Goal: Information Seeking & Learning: Learn about a topic

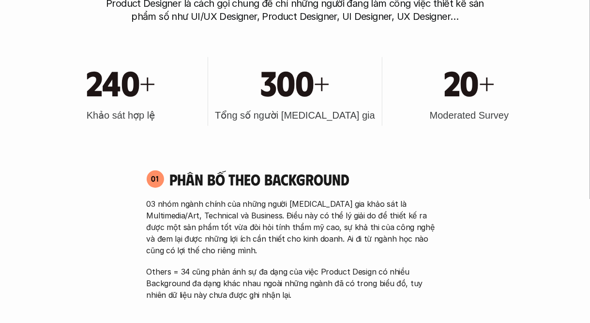
scroll to position [484, 0]
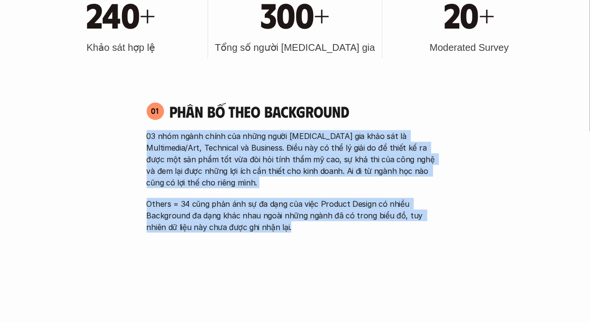
drag, startPoint x: 143, startPoint y: 141, endPoint x: 269, endPoint y: 225, distance: 152.0
click at [269, 225] on div "01 Phân bố theo background 03 nhóm ngành chính của những người [MEDICAL_DATA] g…" at bounding box center [295, 167] width 314 height 131
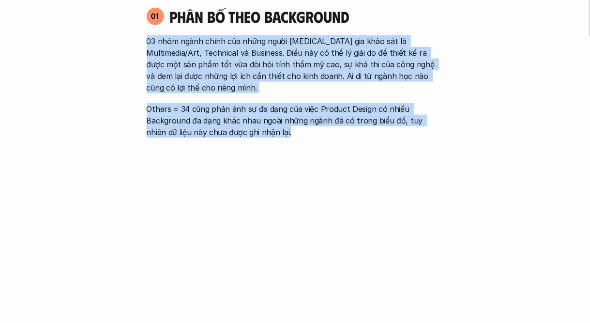
scroll to position [581, 0]
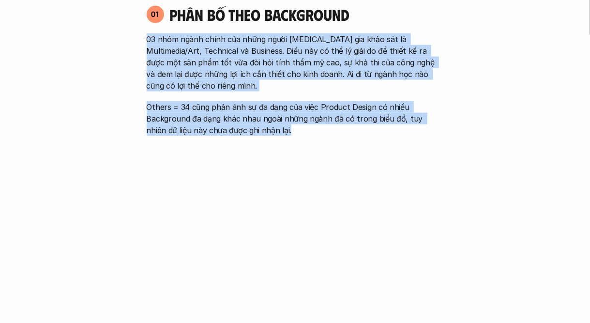
click at [243, 99] on div "03 nhóm ngành chính của những người tham gia khảo sát là Multimedia/Art, Techni…" at bounding box center [295, 84] width 297 height 103
drag, startPoint x: 278, startPoint y: 134, endPoint x: 146, endPoint y: 41, distance: 161.8
click at [146, 41] on div "01 Phân bố theo background 03 nhóm ngành chính của những người tham gia khảo sá…" at bounding box center [295, 70] width 314 height 131
drag, startPoint x: 146, startPoint y: 41, endPoint x: 284, endPoint y: 127, distance: 162.8
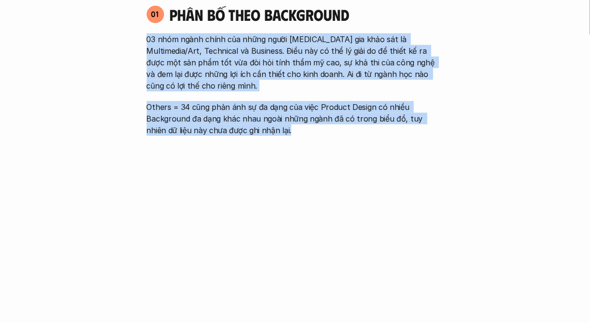
click at [284, 127] on div "01 Phân bố theo background 03 nhóm ngành chính của những người tham gia khảo sá…" at bounding box center [295, 70] width 314 height 131
click at [284, 127] on p "Others = 34 cũng phản ánh sự đa dạng của việc Product Design có nhiều Backgroun…" at bounding box center [295, 118] width 297 height 35
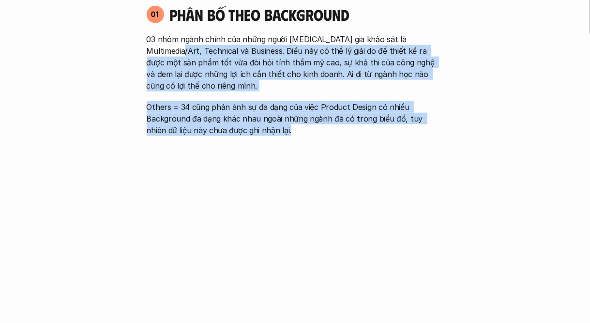
drag, startPoint x: 290, startPoint y: 131, endPoint x: 165, endPoint y: 48, distance: 150.0
click at [165, 48] on div "03 nhóm ngành chính của những người tham gia khảo sát là Multimedia/Art, Techni…" at bounding box center [295, 84] width 297 height 103
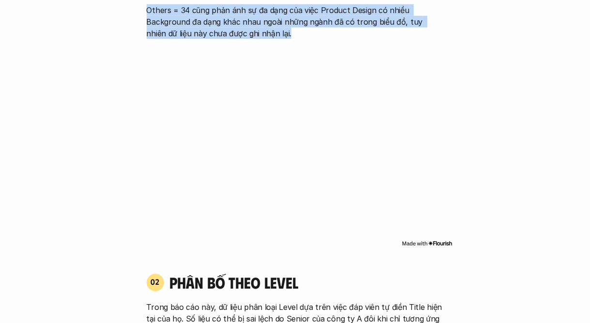
click at [227, 43] on div "01 Phân bố theo background 03 nhóm ngành chính của những người tham gia khảo sá…" at bounding box center [295, 78] width 314 height 360
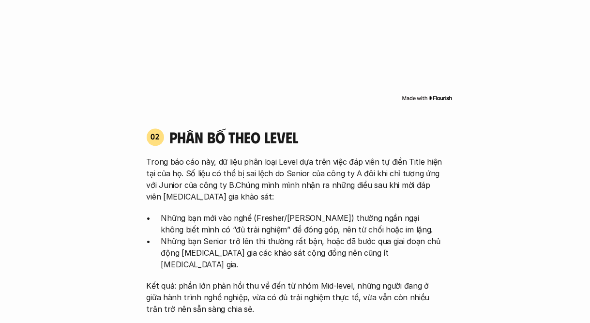
drag, startPoint x: 256, startPoint y: 170, endPoint x: 245, endPoint y: 169, distance: 11.7
click at [256, 170] on p "Trong báo cáo này, dữ liệu phân loại Level dựa trên việc đáp viên tự điền Title…" at bounding box center [295, 179] width 297 height 46
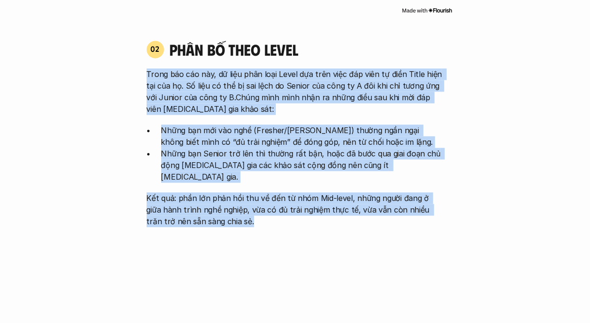
scroll to position [919, 0]
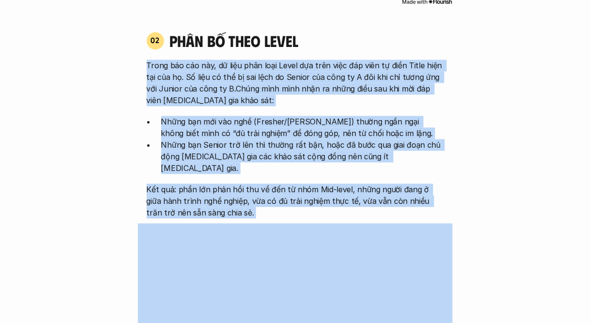
drag, startPoint x: 145, startPoint y: 160, endPoint x: 267, endPoint y: 217, distance: 135.1
click at [290, 187] on p "Kết quả: phần lớn phản hồi thu về đến từ nhóm Mid-level, những người đang ở giữ…" at bounding box center [295, 200] width 297 height 35
click at [262, 204] on p "Kết quả: phần lớn phản hồi thu về đến từ nhóm Mid-level, những người đang ở giữ…" at bounding box center [295, 200] width 297 height 35
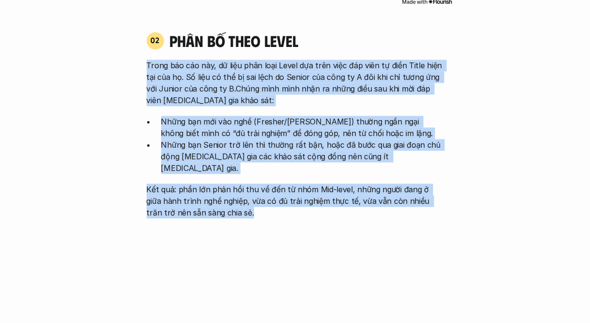
drag, startPoint x: 254, startPoint y: 204, endPoint x: 128, endPoint y: 71, distance: 183.1
click at [229, 118] on p "Những bạn mới vào nghề (Fresher/Junior) thường ngần ngại không biết mình có “đủ…" at bounding box center [302, 127] width 283 height 23
click at [233, 183] on p "Kết quả: phần lớn phản hồi thu về đến từ nhóm Mid-level, những người đang ở giữ…" at bounding box center [295, 200] width 297 height 35
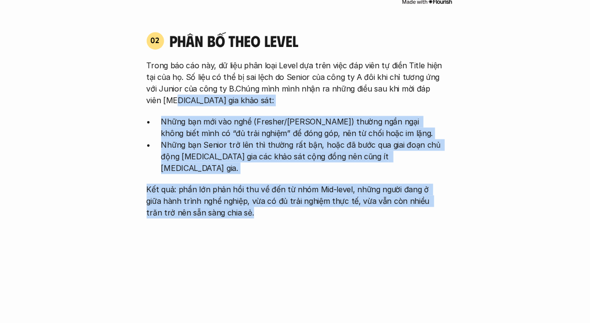
drag, startPoint x: 235, startPoint y: 204, endPoint x: 150, endPoint y: 85, distance: 146.1
click at [152, 88] on div "Trong báo cáo này, dữ liệu phân loại Level dựa trên việc đáp viên tự điền Title…" at bounding box center [295, 139] width 297 height 159
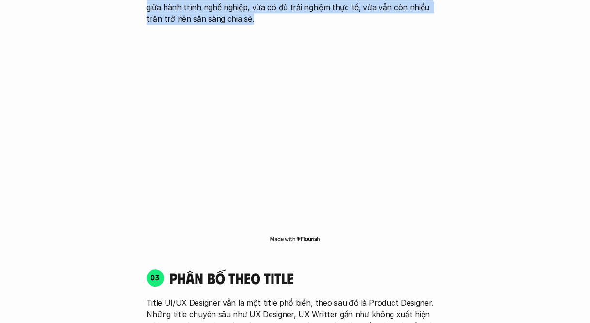
scroll to position [1258, 0]
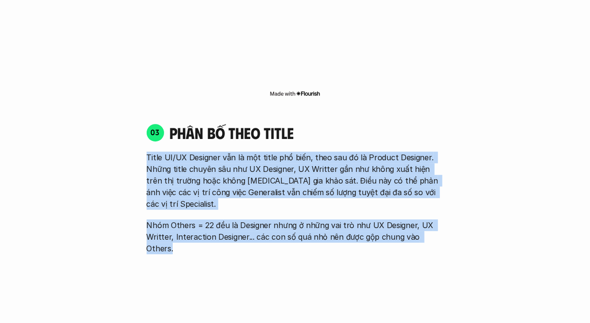
drag, startPoint x: 142, startPoint y: 146, endPoint x: 458, endPoint y: 215, distance: 323.0
click at [458, 215] on div "01 Phân bố theo background 03 nhóm ngành chính của những người tham gia khảo sá…" at bounding box center [295, 202] width 512 height 1769
click at [413, 219] on p "Nhóm Others = 22 đều là Designer nhưng ở những vai trò như UX Designer, UX Writ…" at bounding box center [295, 236] width 297 height 35
drag, startPoint x: 447, startPoint y: 210, endPoint x: 153, endPoint y: 121, distance: 307.3
click at [161, 123] on div "03 phân bố theo title Title UI/UX Designer vẫn là một title phổ biến, theo sau …" at bounding box center [295, 188] width 314 height 131
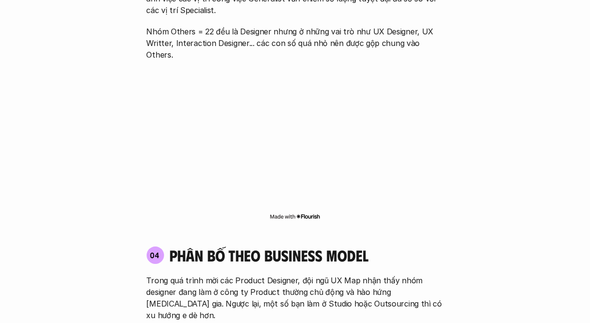
click at [235, 246] on div "04 phân bố theo business model Trong quá trình mời các Product Designer, đội ng…" at bounding box center [295, 283] width 314 height 75
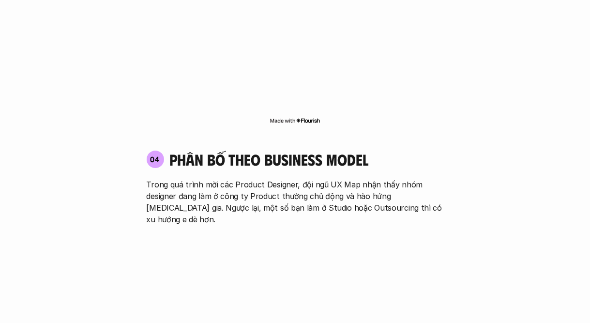
scroll to position [1548, 0]
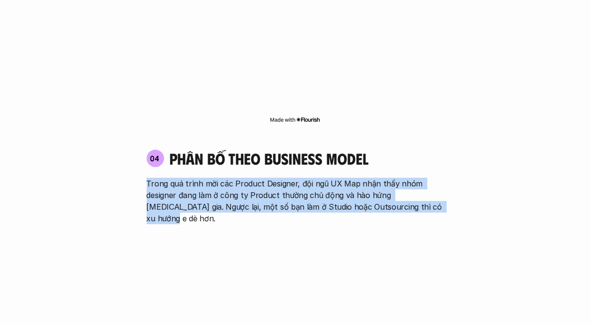
drag, startPoint x: 143, startPoint y: 148, endPoint x: 436, endPoint y: 171, distance: 293.6
click at [436, 173] on div "04 phân bố theo business model Trong quá trình mời các Product Designer, đội ng…" at bounding box center [295, 186] width 314 height 75
click at [435, 178] on p "Trong quá trình mời các Product Designer, đội ngũ UX Map nhận thấy nhóm designe…" at bounding box center [295, 201] width 297 height 46
drag, startPoint x: 434, startPoint y: 176, endPoint x: 424, endPoint y: 176, distance: 9.7
click at [433, 178] on p "Trong quá trình mời các Product Designer, đội ngũ UX Map nhận thấy nhóm designe…" at bounding box center [295, 201] width 297 height 46
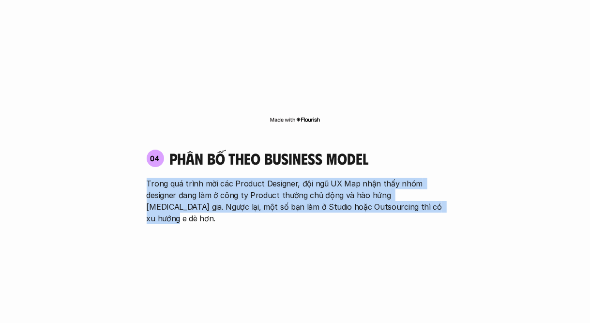
click at [416, 178] on p "Trong quá trình mời các Product Designer, đội ngũ UX Map nhận thấy nhóm designe…" at bounding box center [295, 201] width 297 height 46
click at [424, 178] on p "Trong quá trình mời các Product Designer, đội ngũ UX Map nhận thấy nhóm designe…" at bounding box center [295, 201] width 297 height 46
click at [428, 178] on p "Trong quá trình mời các Product Designer, đội ngũ UX Map nhận thấy nhóm designe…" at bounding box center [295, 201] width 297 height 46
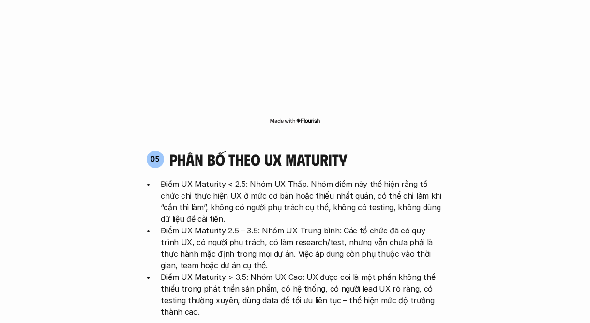
scroll to position [1790, 0]
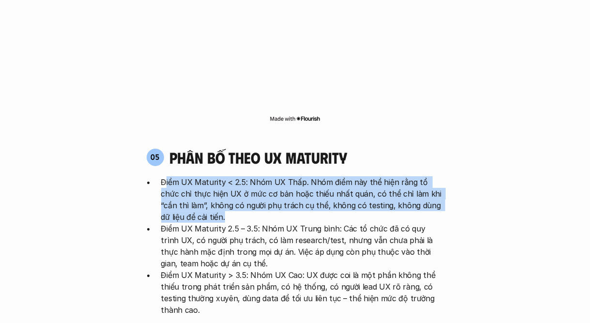
drag, startPoint x: 173, startPoint y: 141, endPoint x: 207, endPoint y: 169, distance: 44.0
click at [207, 176] on p "Điểm UX Maturity < 2.5: Nhóm UX Thấp. Nhóm điểm này thể hiện rằng tổ chức chỉ t…" at bounding box center [302, 199] width 283 height 46
click at [206, 176] on p "Điểm UX Maturity < 2.5: Nhóm UX Thấp. Nhóm điểm này thể hiện rằng tổ chức chỉ t…" at bounding box center [302, 199] width 283 height 46
click at [201, 176] on p "Điểm UX Maturity < 2.5: Nhóm UX Thấp. Nhóm điểm này thể hiện rằng tổ chức chỉ t…" at bounding box center [302, 199] width 283 height 46
drag, startPoint x: 199, startPoint y: 166, endPoint x: 155, endPoint y: 136, distance: 53.7
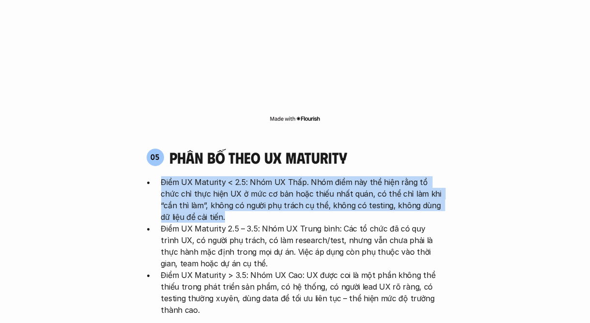
click at [155, 176] on ul "Điểm UX Maturity < 2.5: Nhóm UX Thấp. Nhóm điểm này thể hiện rằng tổ chức chỉ t…" at bounding box center [295, 245] width 297 height 139
click at [209, 176] on p "Điểm UX Maturity < 2.5: Nhóm UX Thấp. Nhóm điểm này thể hiện rằng tổ chức chỉ t…" at bounding box center [302, 199] width 283 height 46
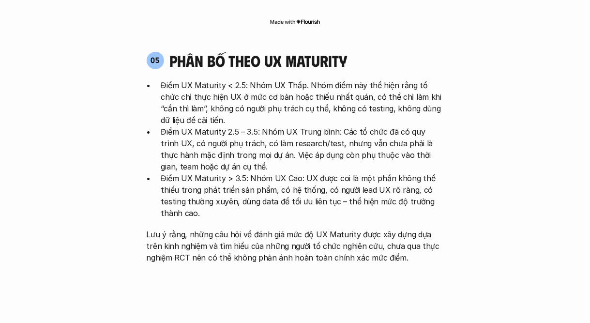
click at [239, 172] on p "Điểm UX Maturity > 3.5: Nhóm UX Cao: UX được coi là một phần không thể thiếu tr…" at bounding box center [302, 195] width 283 height 46
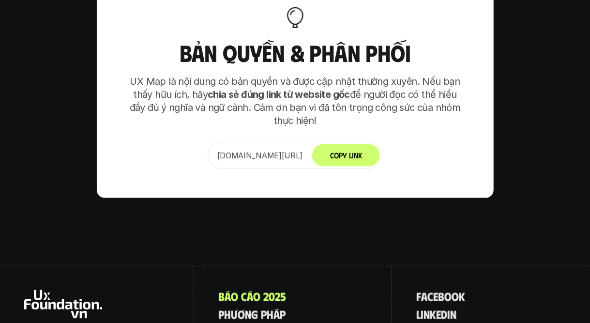
scroll to position [5911, 0]
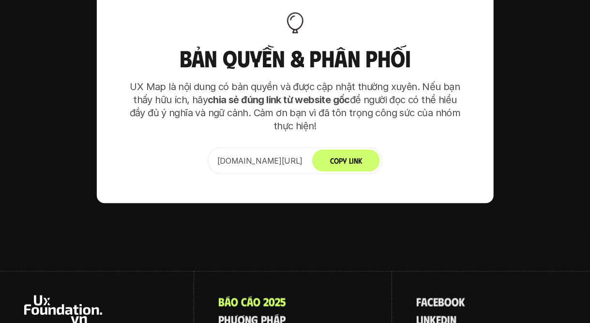
drag, startPoint x: 194, startPoint y: 115, endPoint x: 272, endPoint y: 121, distance: 78.7
click at [272, 147] on div "www.uxfoundation.vn/ux-map-2025 Copy Link" at bounding box center [295, 160] width 175 height 27
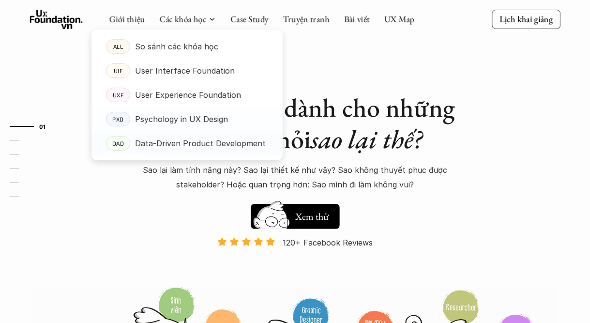
click at [196, 141] on p "Data-Driven Product Development" at bounding box center [200, 143] width 131 height 15
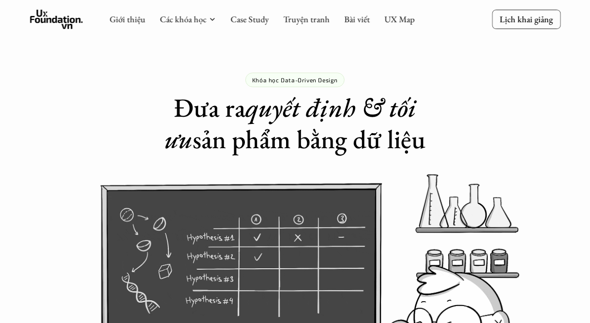
drag, startPoint x: 297, startPoint y: 125, endPoint x: 426, endPoint y: 136, distance: 129.2
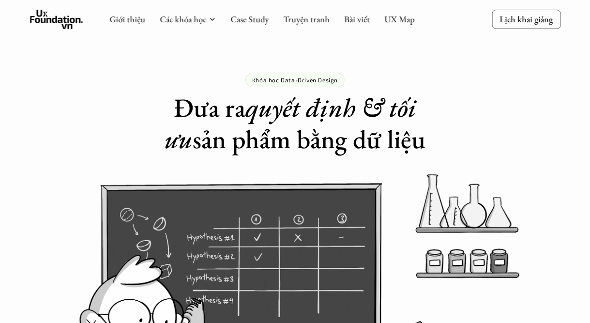
click at [422, 139] on h1 "Đưa ra quyết định & tối ưu sản phẩm bằng dữ liệu" at bounding box center [295, 123] width 307 height 63
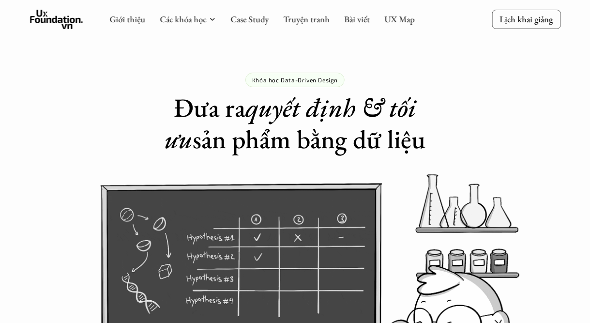
click at [427, 135] on h1 "Đưa ra quyết định & tối ưu sản phẩm bằng dữ liệu" at bounding box center [295, 123] width 307 height 63
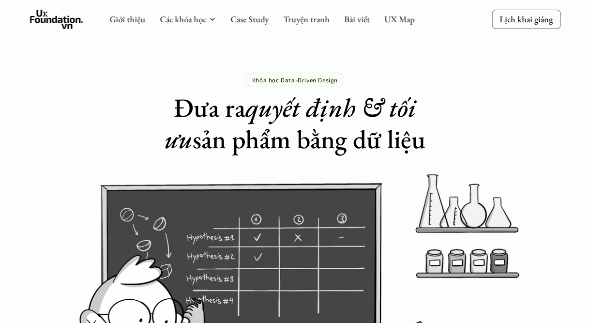
click at [421, 132] on h1 "Đưa ra quyết định & tối ưu sản phẩm bằng dữ liệu" at bounding box center [295, 123] width 307 height 63
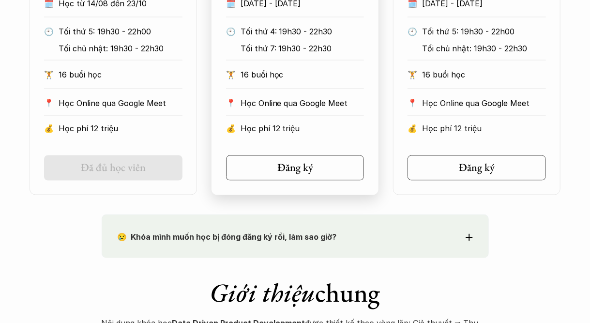
scroll to position [919, 0]
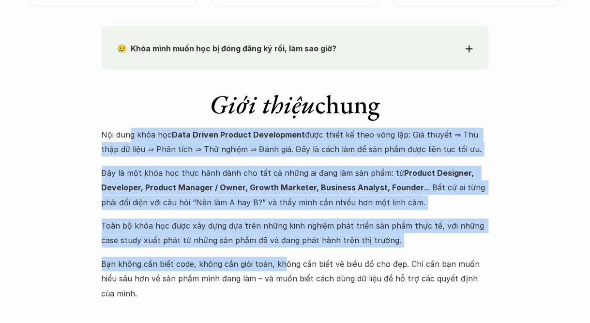
drag, startPoint x: 140, startPoint y: 164, endPoint x: 288, endPoint y: 269, distance: 181.8
click at [285, 269] on div "Nội dung khóa học Data Driven Product Development được thiết kế theo vòng lặp: …" at bounding box center [295, 213] width 387 height 173
click at [316, 192] on p "Đây là một khóa học thực hành dành cho tất cả những ai đang làm sản phẩm: từ Pr…" at bounding box center [295, 187] width 387 height 44
click at [309, 143] on p "Nội dung khóa học Data Driven Product Development được thiết kế theo vòng lặp: …" at bounding box center [295, 142] width 387 height 30
click at [307, 145] on p "Nội dung khóa học Data Driven Product Development được thiết kế theo vòng lặp: …" at bounding box center [295, 142] width 387 height 30
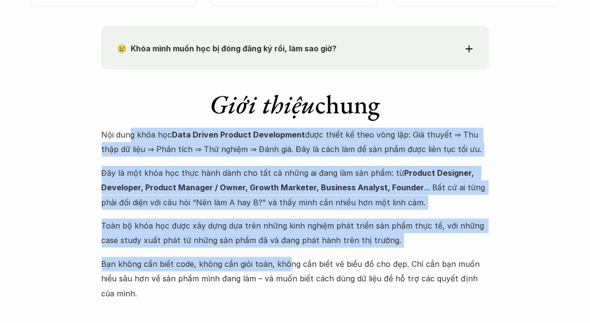
click at [294, 151] on p "Nội dung khóa học Data Driven Product Development được thiết kế theo vòng lặp: …" at bounding box center [295, 142] width 387 height 30
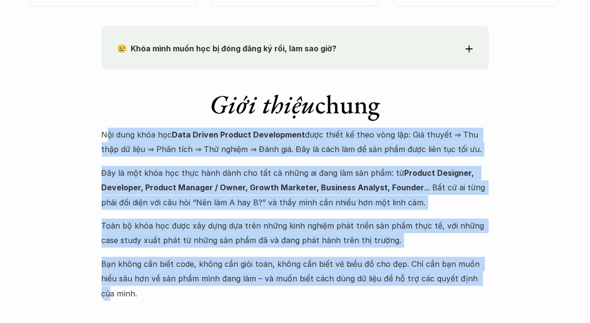
drag, startPoint x: 119, startPoint y: 143, endPoint x: 474, endPoint y: 235, distance: 366.5
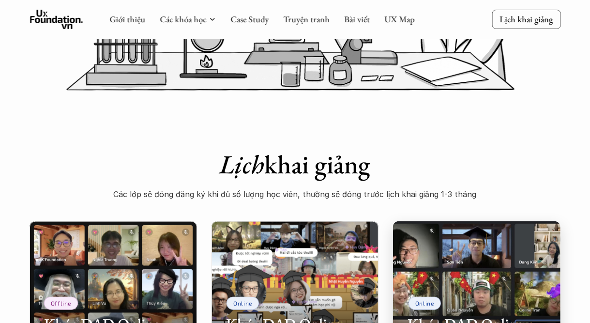
scroll to position [194, 0]
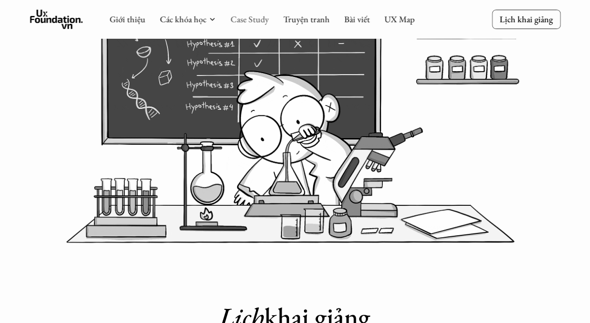
click at [246, 22] on link "Case Study" at bounding box center [249, 19] width 38 height 11
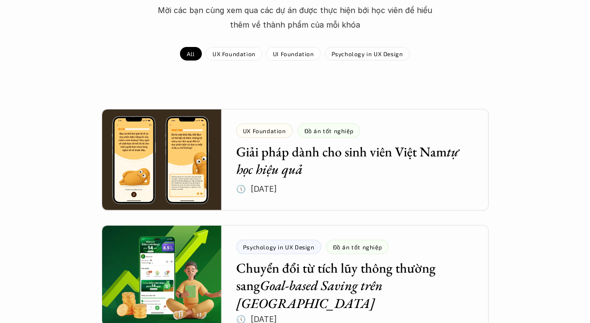
scroll to position [145, 0]
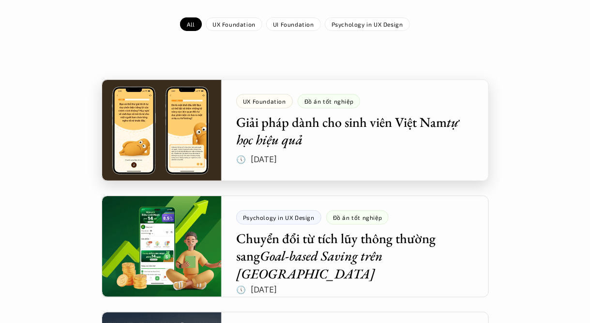
click at [339, 148] on div at bounding box center [295, 130] width 387 height 102
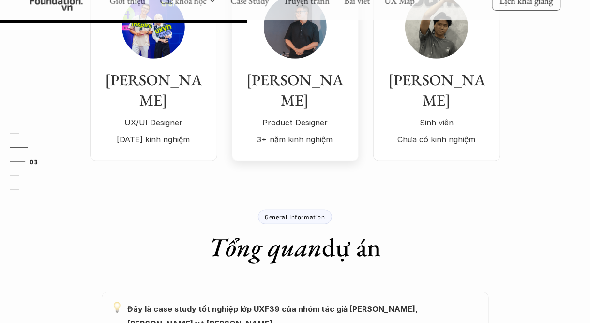
scroll to position [532, 0]
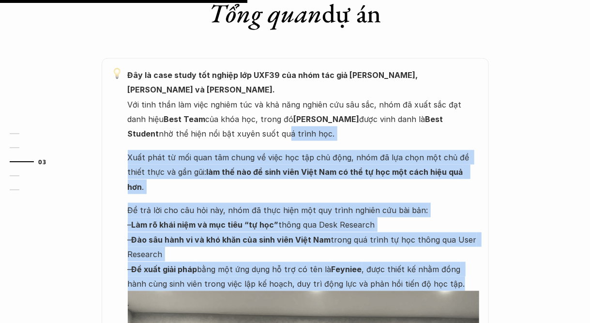
drag, startPoint x: 202, startPoint y: 115, endPoint x: 476, endPoint y: 242, distance: 302.2
click at [471, 248] on div "Đây là case study tốt nghiệp lớp UXF39 của nhóm tác giả [PERSON_NAME], [PERSON_…" at bounding box center [303, 311] width 351 height 487
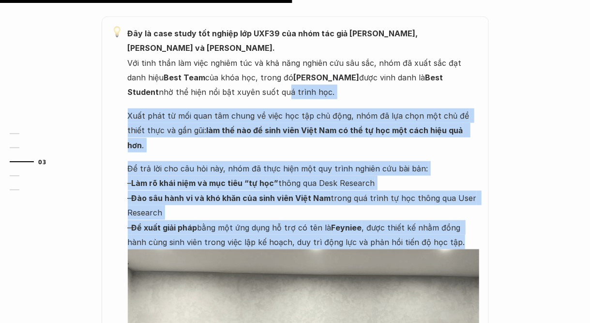
scroll to position [629, 0]
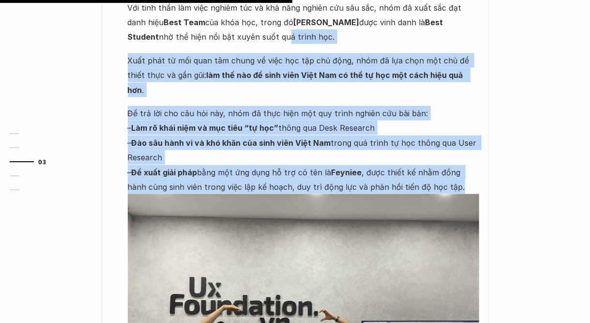
click at [442, 123] on p "Để trả lời cho câu hỏi này, nhóm đã thực hiện một quy trình nghiên cứu bài bản:…" at bounding box center [303, 150] width 351 height 88
click at [437, 140] on p "Để trả lời cho câu hỏi này, nhóm đã thực hiện một quy trình nghiên cứu bài bản:…" at bounding box center [303, 150] width 351 height 88
click at [442, 151] on p "Để trả lời cho câu hỏi này, nhóm đã thực hiện một quy trình nghiên cứu bài bản:…" at bounding box center [303, 150] width 351 height 88
drag, startPoint x: 451, startPoint y: 157, endPoint x: 118, endPoint y: 47, distance: 351.6
click at [118, 47] on div "Đây là case study tốt nghiệp lớp UXF39 của nhóm tác giả [PERSON_NAME], [PERSON_…" at bounding box center [295, 214] width 387 height 506
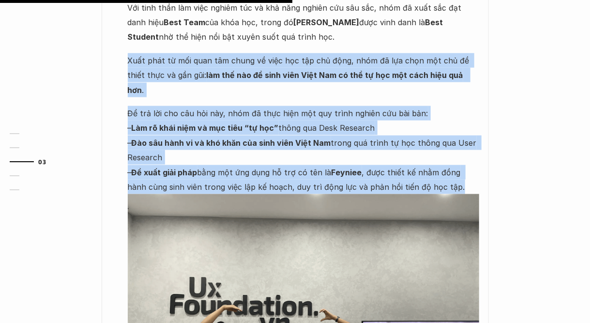
click at [137, 53] on p "Xuất phát từ mối quan tâm chung về việc học tập chủ động, nhóm đã lựa chọn một …" at bounding box center [303, 75] width 351 height 44
drag, startPoint x: 126, startPoint y: 41, endPoint x: 470, endPoint y: 161, distance: 364.8
click at [470, 161] on div "Đây là case study tốt nghiệp lớp UXF39 của nhóm tác giả [PERSON_NAME], [PERSON_…" at bounding box center [295, 214] width 387 height 506
click at [447, 145] on p "Để trả lời cho câu hỏi này, nhóm đã thực hiện một quy trình nghiên cứu bài bản:…" at bounding box center [303, 150] width 351 height 88
click at [450, 156] on p "Để trả lời cho câu hỏi này, nhóm đã thực hiện một quy trình nghiên cứu bài bản:…" at bounding box center [303, 150] width 351 height 88
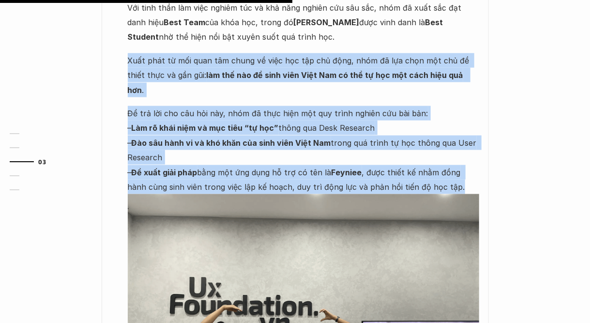
click at [449, 152] on p "Để trả lời cho câu hỏi này, nhóm đã thực hiện một quy trình nghiên cứu bài bản:…" at bounding box center [303, 150] width 351 height 88
click at [444, 140] on p "Để trả lời cho câu hỏi này, nhóm đã thực hiện một quy trình nghiên cứu bài bản:…" at bounding box center [303, 150] width 351 height 88
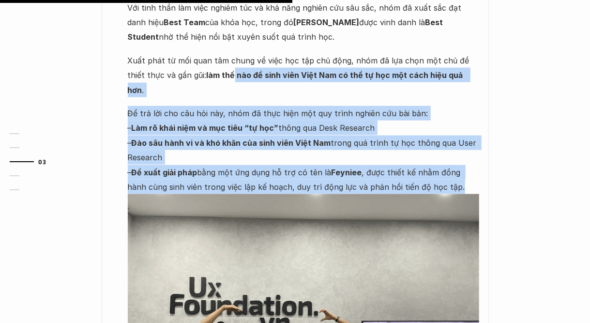
drag, startPoint x: 444, startPoint y: 156, endPoint x: 214, endPoint y: 54, distance: 252.1
click at [214, 54] on div "Đây là case study tốt nghiệp lớp UXF39 của nhóm tác giả [PERSON_NAME], [PERSON_…" at bounding box center [303, 214] width 351 height 487
click at [218, 106] on p "Để trả lời cho câu hỏi này, nhóm đã thực hiện một quy trình nghiên cứu bài bản:…" at bounding box center [303, 150] width 351 height 88
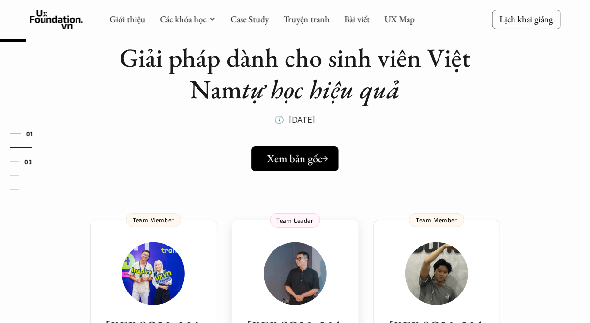
scroll to position [48, 0]
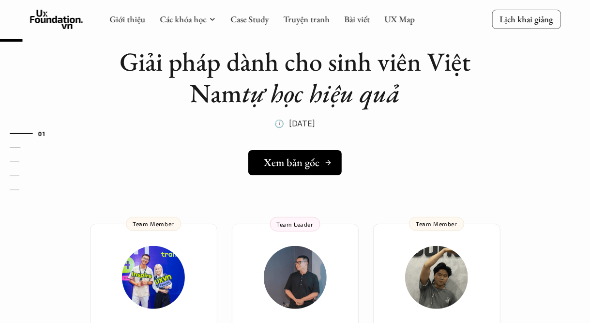
click at [309, 154] on link "Xem bản gốc" at bounding box center [294, 162] width 93 height 25
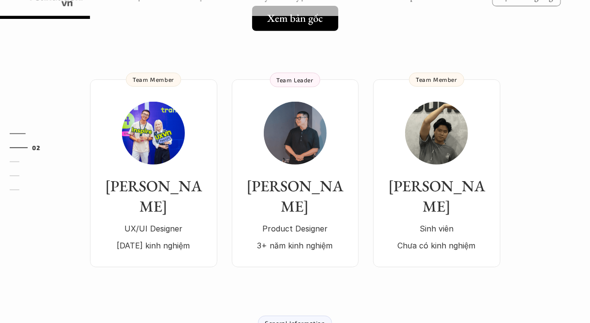
scroll to position [194, 0]
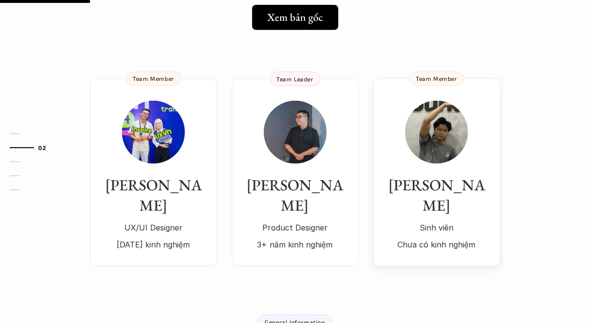
click at [491, 172] on link "[PERSON_NAME] viên Chưa có kinh nghiệm Team Member" at bounding box center [436, 172] width 127 height 188
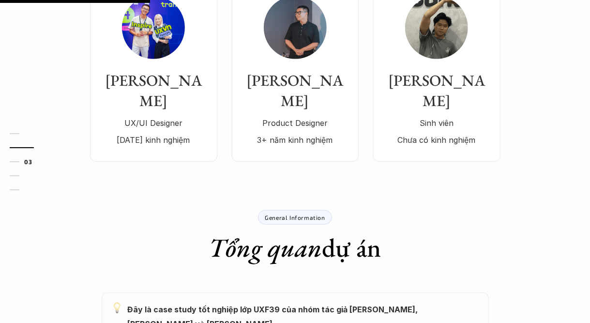
scroll to position [435, 0]
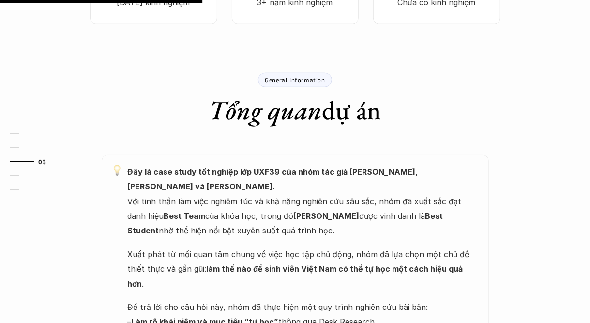
drag, startPoint x: 128, startPoint y: 171, endPoint x: 267, endPoint y: 217, distance: 146.4
click at [267, 217] on p "Đây là case study tốt nghiệp lớp UXF39 của nhóm tác giả [PERSON_NAME], [PERSON_…" at bounding box center [303, 201] width 351 height 74
click at [271, 203] on p "Đây là case study tốt nghiệp lớp UXF39 của nhóm tác giả [PERSON_NAME], [PERSON_…" at bounding box center [303, 201] width 351 height 74
drag, startPoint x: 254, startPoint y: 214, endPoint x: 187, endPoint y: 182, distance: 73.8
click at [187, 183] on p "Đây là case study tốt nghiệp lớp UXF39 của nhóm tác giả [PERSON_NAME], [PERSON_…" at bounding box center [303, 201] width 351 height 74
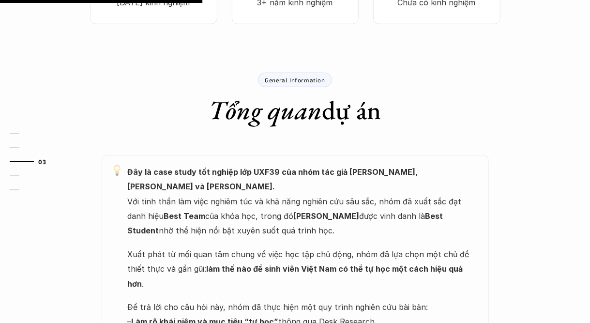
click at [190, 184] on p "Đây là case study tốt nghiệp lớp UXF39 của nhóm tác giả [PERSON_NAME], [PERSON_…" at bounding box center [303, 201] width 351 height 74
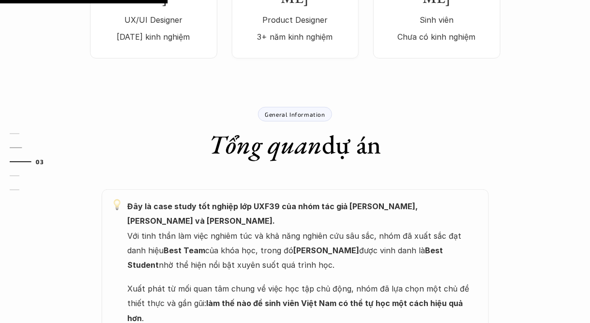
scroll to position [532, 0]
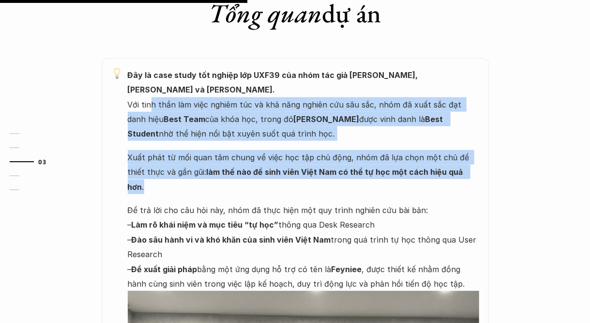
drag, startPoint x: 152, startPoint y: 85, endPoint x: 463, endPoint y: 161, distance: 319.9
click at [457, 161] on div "Đây là case study tốt nghiệp lớp UXF39 của nhóm tác giả [PERSON_NAME], [PERSON_…" at bounding box center [303, 311] width 351 height 487
click at [464, 161] on p "Xuất phát từ mối quan tâm chung về việc học tập chủ động, nhóm đã lựa chọn một …" at bounding box center [303, 172] width 351 height 44
drag, startPoint x: 466, startPoint y: 163, endPoint x: 196, endPoint y: 83, distance: 281.5
click at [197, 83] on div "Đây là case study tốt nghiệp lớp UXF39 của nhóm tác giả [PERSON_NAME], [PERSON_…" at bounding box center [303, 311] width 351 height 487
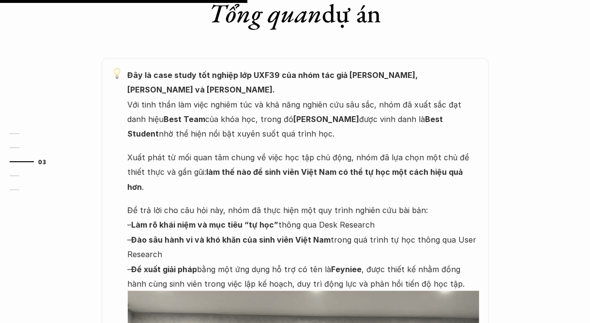
click at [186, 83] on p "Đây là case study tốt nghiệp lớp UXF39 của nhóm tác giả [PERSON_NAME], [PERSON_…" at bounding box center [303, 105] width 351 height 74
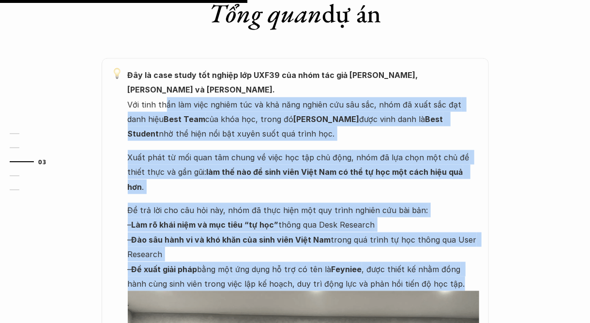
drag, startPoint x: 164, startPoint y: 84, endPoint x: 448, endPoint y: 260, distance: 334.8
click at [448, 260] on div "Đây là case study tốt nghiệp lớp UXF39 của nhóm tác giả [PERSON_NAME], [PERSON_…" at bounding box center [303, 311] width 351 height 487
click at [448, 254] on p "Để trả lời cho câu hỏi này, nhóm đã thực hiện một quy trình nghiên cứu bài bản:…" at bounding box center [303, 247] width 351 height 88
click at [448, 255] on p "Để trả lời cho câu hỏi này, nhóm đã thực hiện một quy trình nghiên cứu bài bản:…" at bounding box center [303, 247] width 351 height 88
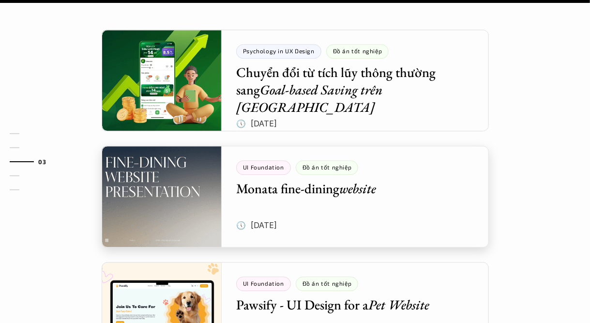
scroll to position [1210, 0]
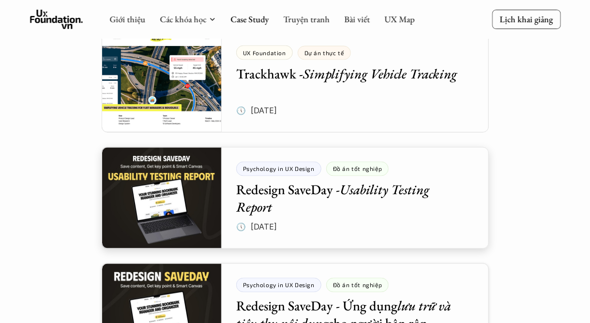
scroll to position [532, 0]
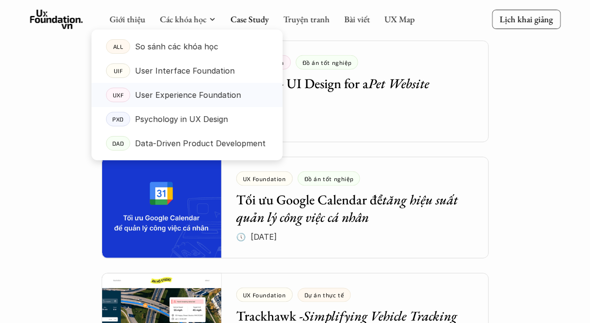
click at [201, 97] on p "User Experience Foundation" at bounding box center [188, 95] width 106 height 15
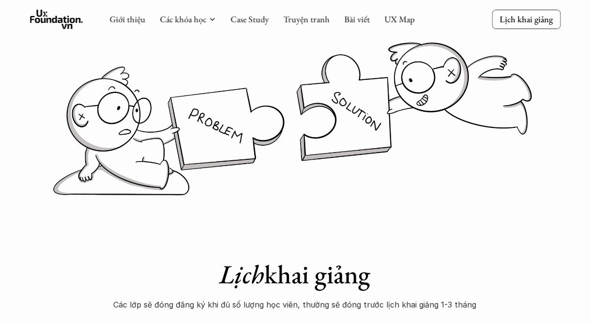
scroll to position [48, 0]
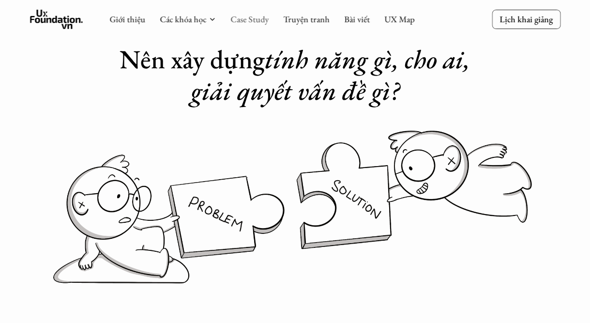
click at [251, 17] on link "Case Study" at bounding box center [249, 19] width 38 height 11
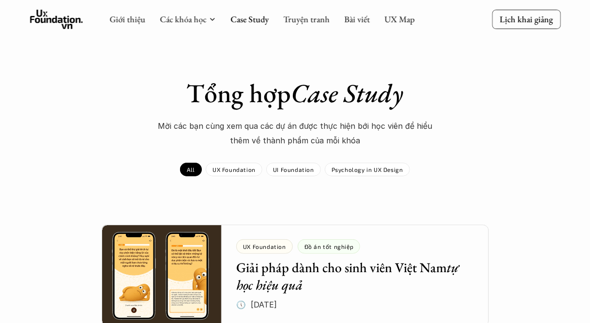
scroll to position [194, 0]
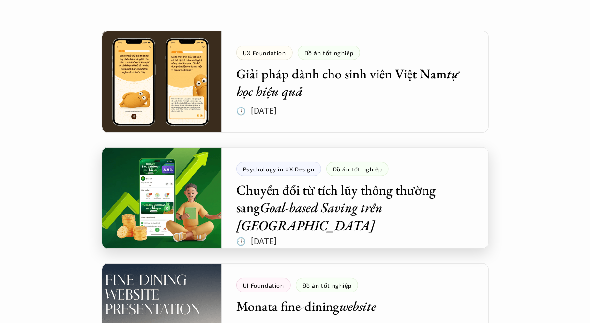
click at [384, 222] on div at bounding box center [295, 198] width 387 height 102
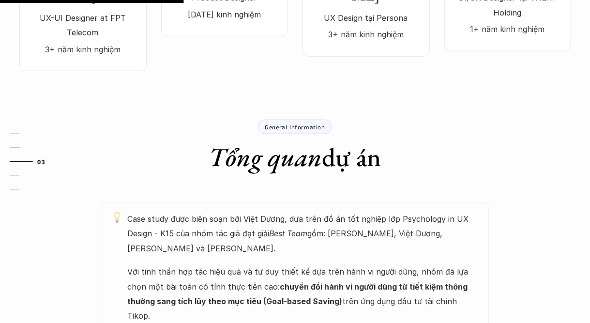
scroll to position [435, 0]
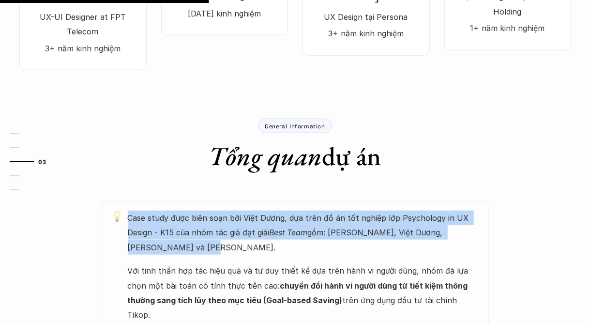
drag, startPoint x: 127, startPoint y: 167, endPoint x: 191, endPoint y: 200, distance: 71.8
click at [191, 210] on p "Case study được biên soạn bởi Việt Dương, dựa trên đồ án tốt nghiệp lớp Psychol…" at bounding box center [303, 232] width 351 height 44
drag, startPoint x: 190, startPoint y: 196, endPoint x: 137, endPoint y: 169, distance: 59.3
click at [137, 210] on p "Case study được biên soạn bởi Việt Dương, dựa trên đồ án tốt nghiệp lớp Psychol…" at bounding box center [303, 232] width 351 height 44
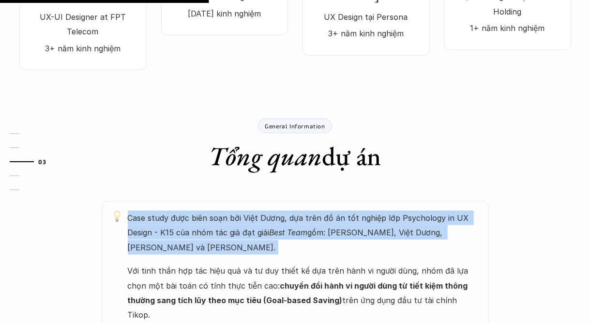
click at [137, 210] on p "Case study được biên soạn bởi Việt Dương, dựa trên đồ án tốt nghiệp lớp Psychol…" at bounding box center [303, 232] width 351 height 44
drag, startPoint x: 137, startPoint y: 169, endPoint x: 208, endPoint y: 204, distance: 78.8
click at [201, 210] on p "Case study được biên soạn bởi Việt Dương, dựa trên đồ án tốt nghiệp lớp Psychol…" at bounding box center [303, 232] width 351 height 44
drag, startPoint x: 206, startPoint y: 202, endPoint x: 136, endPoint y: 169, distance: 76.4
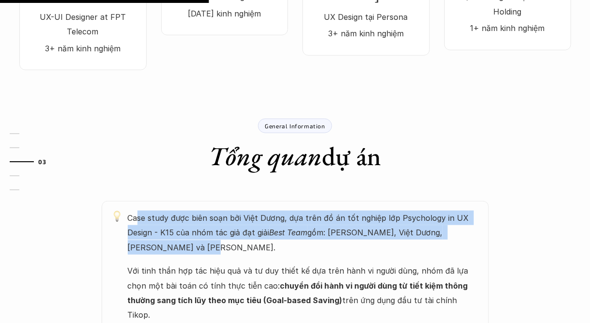
click at [136, 210] on p "Case study được biên soạn bởi Việt Dương, dựa trên đồ án tốt nghiệp lớp Psychol…" at bounding box center [303, 232] width 351 height 44
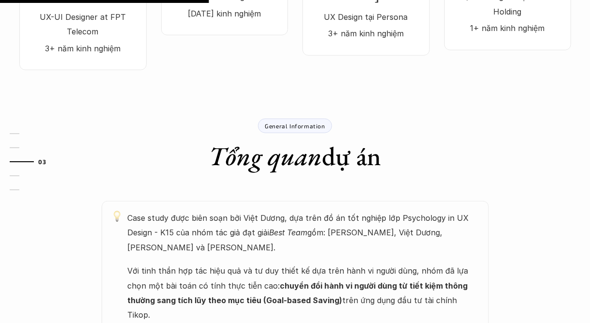
click at [130, 210] on p "Case study được biên soạn bởi Việt Dương, dựa trên đồ án tốt nghiệp lớp Psychol…" at bounding box center [303, 232] width 351 height 44
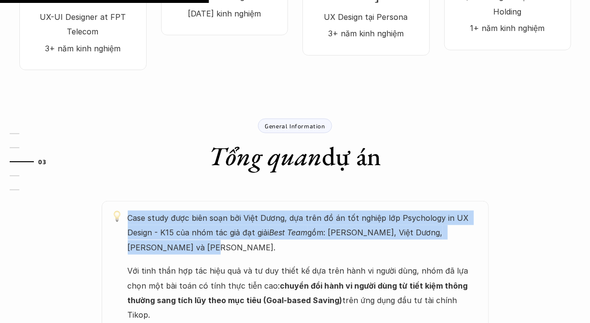
drag, startPoint x: 129, startPoint y: 164, endPoint x: 201, endPoint y: 195, distance: 78.9
click at [201, 210] on p "Case study được biên soạn bởi Việt Dương, dựa trên đồ án tốt nghiệp lớp Psychol…" at bounding box center [303, 232] width 351 height 44
click at [202, 210] on p "Case study được biên soạn bởi Việt Dương, dựa trên đồ án tốt nghiệp lớp Psychol…" at bounding box center [303, 232] width 351 height 44
drag, startPoint x: 200, startPoint y: 195, endPoint x: 116, endPoint y: 164, distance: 90.3
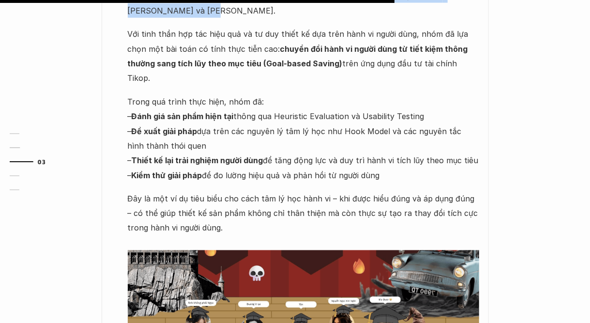
scroll to position [822, 0]
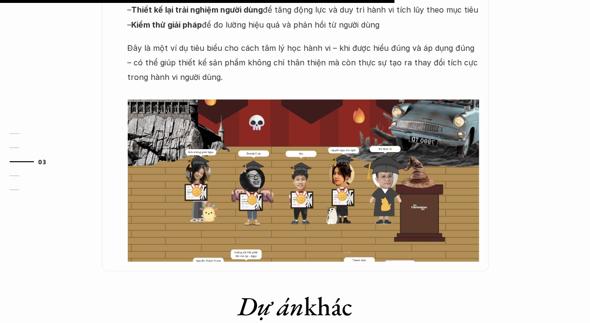
drag, startPoint x: 341, startPoint y: 234, endPoint x: 324, endPoint y: 151, distance: 84.4
click at [339, 291] on h1 "Dự án khác" at bounding box center [295, 306] width 339 height 31
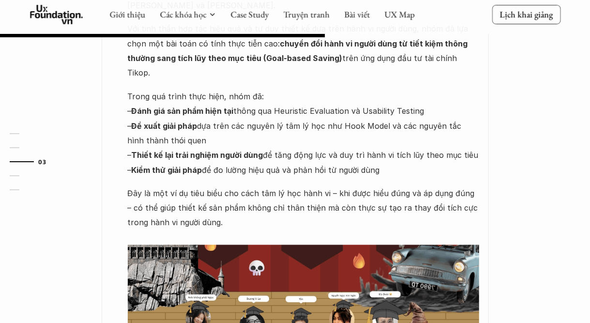
click at [324, 186] on p "Đây là một ví dụ tiêu biểu cho cách tâm lý học hành vi – khi được hiểu đúng và …" at bounding box center [303, 215] width 351 height 59
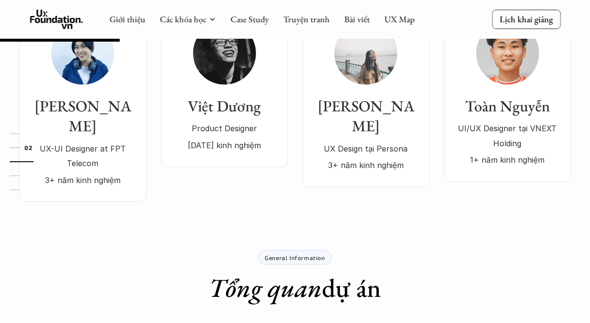
scroll to position [97, 0]
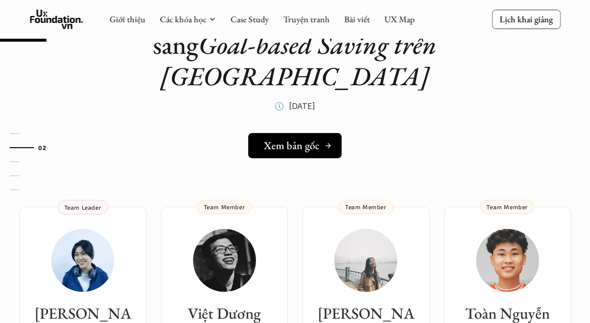
click at [322, 139] on div "Xem bản gốc" at bounding box center [298, 145] width 68 height 13
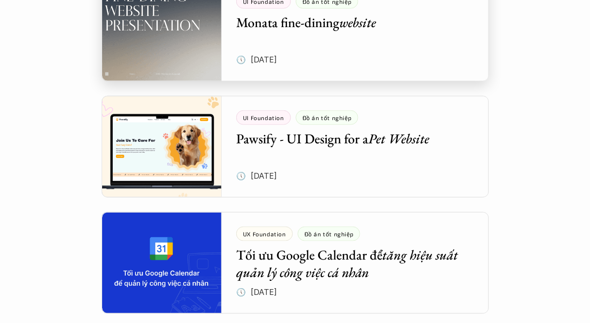
scroll to position [581, 0]
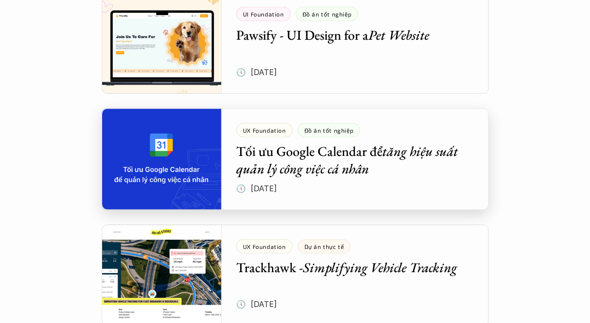
click at [365, 172] on div at bounding box center [295, 159] width 387 height 102
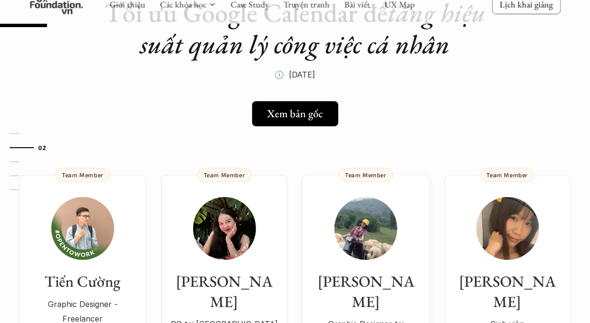
scroll to position [97, 0]
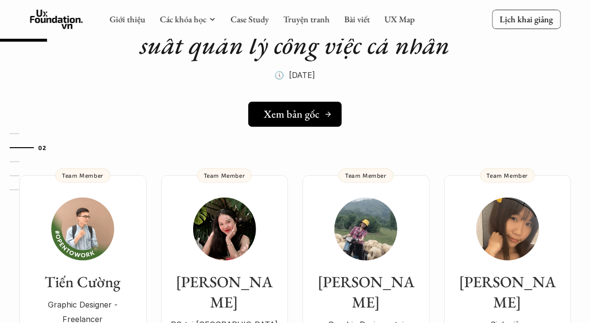
click at [298, 120] on h5 "Xem bản gốc" at bounding box center [292, 114] width 56 height 13
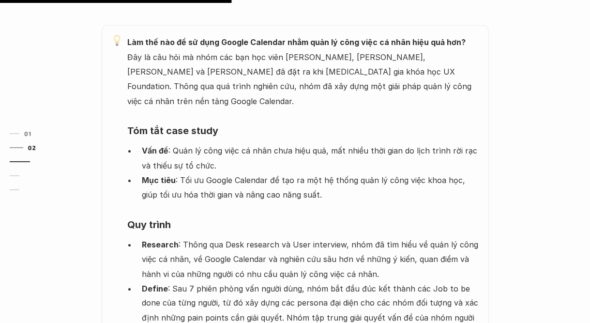
scroll to position [581, 0]
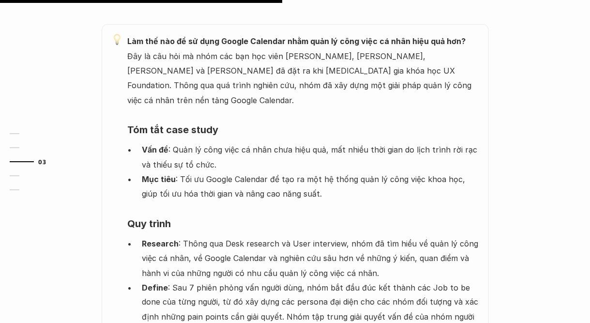
drag, startPoint x: 155, startPoint y: 114, endPoint x: 309, endPoint y: 158, distance: 160.2
click at [305, 160] on ul "Vấn đề : Quản lý công việc cá nhân chưa hiệu quả, mất nhiều thời gian do lịch t…" at bounding box center [303, 171] width 351 height 59
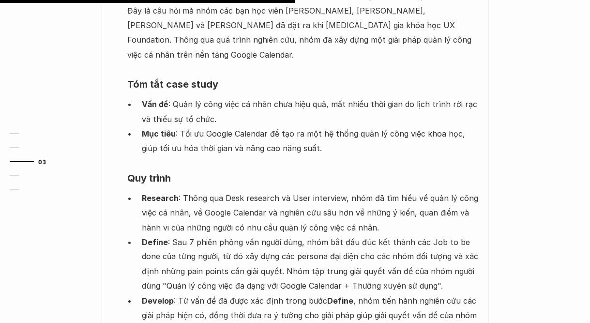
scroll to position [629, 0]
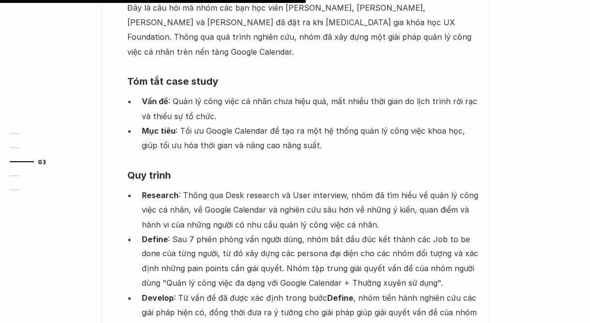
click at [288, 188] on p "Research : Thông qua Desk research và User interview, nhóm đã tìm hiểu về quản …" at bounding box center [310, 210] width 337 height 44
drag, startPoint x: 197, startPoint y: 165, endPoint x: 392, endPoint y: 205, distance: 198.5
click at [388, 191] on p "Research : Thông qua Desk research và User interview, nhóm đã tìm hiểu về quản …" at bounding box center [310, 210] width 337 height 44
click at [394, 232] on p "Define : Sau 7 phiên phỏng vấn người dùng, nhóm bắt đầu đúc kết thành các Job t…" at bounding box center [310, 261] width 337 height 59
drag, startPoint x: 421, startPoint y: 248, endPoint x: 183, endPoint y: 204, distance: 242.1
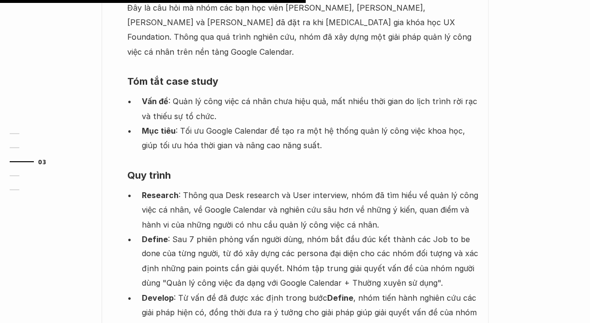
click at [183, 232] on p "Define : Sau 7 phiên phỏng vấn người dùng, nhóm bắt đầu đúc kết thành các Job t…" at bounding box center [310, 261] width 337 height 59
click at [182, 232] on p "Define : Sau 7 phiên phỏng vấn người dùng, nhóm bắt đầu đúc kết thành các Job t…" at bounding box center [310, 261] width 337 height 59
drag, startPoint x: 178, startPoint y: 204, endPoint x: 419, endPoint y: 247, distance: 245.3
click at [419, 247] on p "Define : Sau 7 phiên phỏng vấn người dùng, nhóm bắt đầu đúc kết thành các Job t…" at bounding box center [310, 261] width 337 height 59
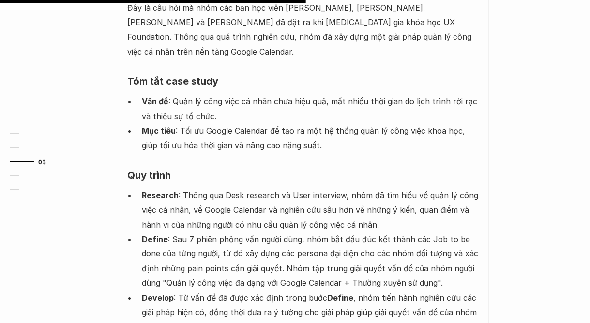
drag, startPoint x: 419, startPoint y: 246, endPoint x: 173, endPoint y: 202, distance: 249.7
click at [173, 232] on p "Define : Sau 7 phiên phỏng vấn người dùng, nhóm bắt đầu đúc kết thành các Job t…" at bounding box center [310, 261] width 337 height 59
drag, startPoint x: 170, startPoint y: 202, endPoint x: 427, endPoint y: 243, distance: 259.7
click at [426, 246] on p "Define : Sau 7 phiên phỏng vấn người dùng, nhóm bắt đầu đúc kết thành các Job t…" at bounding box center [310, 261] width 337 height 59
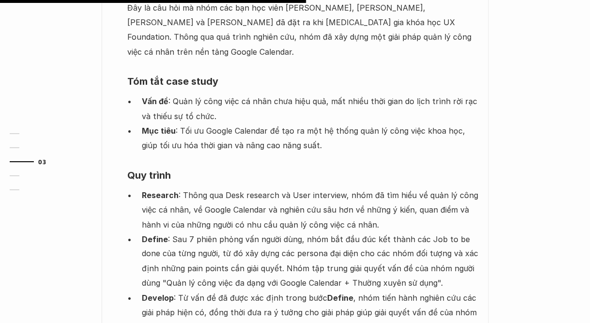
scroll to position [774, 0]
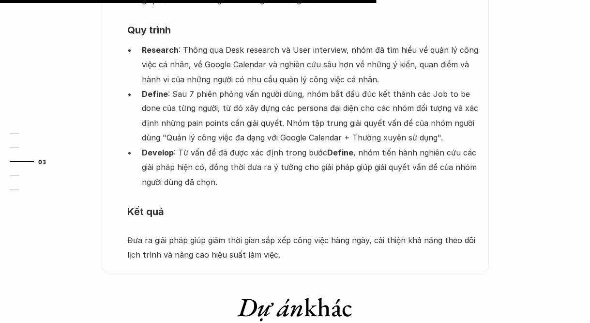
drag, startPoint x: 150, startPoint y: 200, endPoint x: 271, endPoint y: 224, distance: 122.9
click at [271, 224] on div "Làm thế nào để sử dụng Google Calendar nhằm quản lý công việc cá nhân hiệu quả …" at bounding box center [303, 51] width 351 height 422
click at [270, 233] on p "Đưa ra giải pháp giúp giảm thời gian sắp xếp công việc hàng ngày, cải thiện khả…" at bounding box center [303, 248] width 351 height 30
drag, startPoint x: 271, startPoint y: 225, endPoint x: 127, endPoint y: 199, distance: 146.0
click at [128, 233] on p "Đưa ra giải pháp giúp giảm thời gian sắp xếp công việc hàng ngày, cải thiện khả…" at bounding box center [303, 248] width 351 height 30
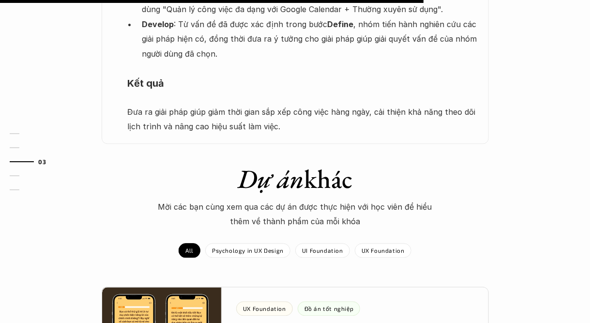
scroll to position [919, 0]
